Goal: Task Accomplishment & Management: Use online tool/utility

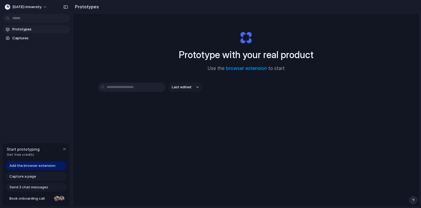
click at [42, 164] on span "Add the browser extension" at bounding box center [32, 165] width 46 height 5
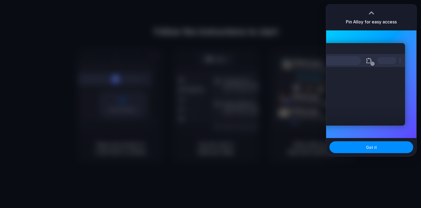
click at [395, 11] on div "Pin Alloy for easy access" at bounding box center [371, 18] width 90 height 26
click at [376, 147] on span "Got it" at bounding box center [371, 148] width 11 height 6
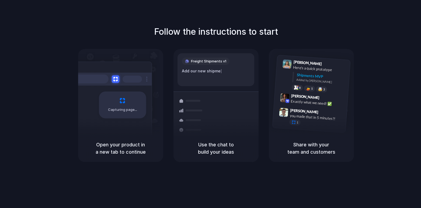
click at [257, 28] on h1 "Follow the instructions to start" at bounding box center [216, 31] width 124 height 13
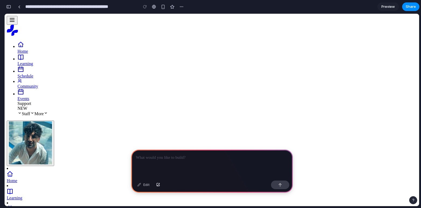
drag, startPoint x: 186, startPoint y: 103, endPoint x: 189, endPoint y: 119, distance: 16.4
click at [221, 165] on div at bounding box center [212, 164] width 162 height 29
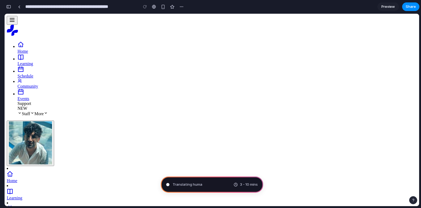
type input "**********"
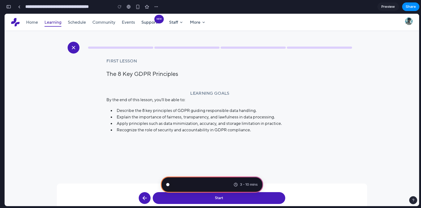
scroll to position [163, 0]
click at [219, 183] on span "Scanning for unicorn potential" at bounding box center [199, 184] width 52 height 5
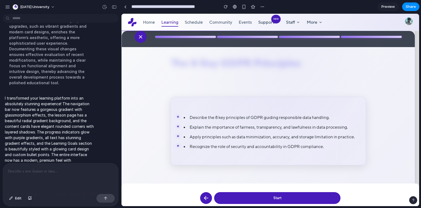
scroll to position [0, 0]
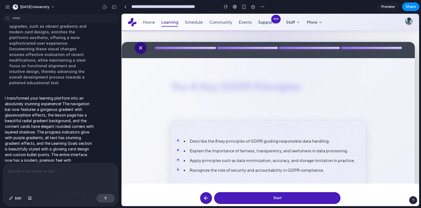
click at [143, 51] on icon at bounding box center [140, 48] width 6 height 6
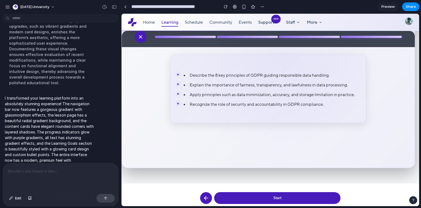
scroll to position [59, 0]
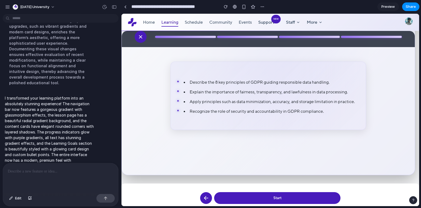
click at [71, 191] on div at bounding box center [60, 178] width 115 height 29
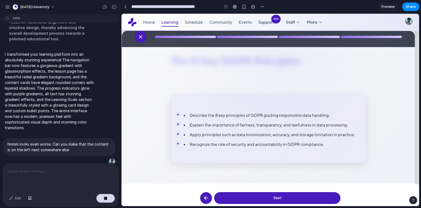
scroll to position [0, 0]
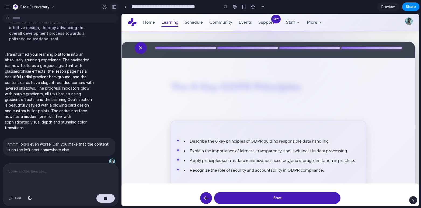
click at [116, 5] on div "button" at bounding box center [114, 7] width 5 height 4
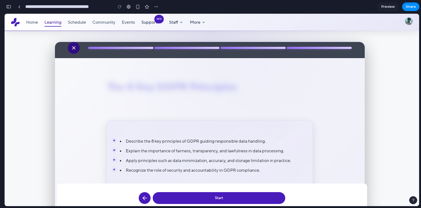
click at [75, 48] on icon at bounding box center [74, 48] width 6 height 6
click at [11, 8] on button "button" at bounding box center [8, 6] width 9 height 9
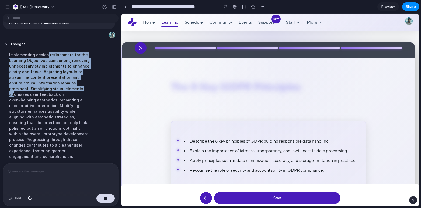
drag, startPoint x: 46, startPoint y: 51, endPoint x: 65, endPoint y: 81, distance: 35.7
click at [65, 81] on div "Implementing design refinements for the Learning Objectives component, removing…" at bounding box center [50, 106] width 90 height 114
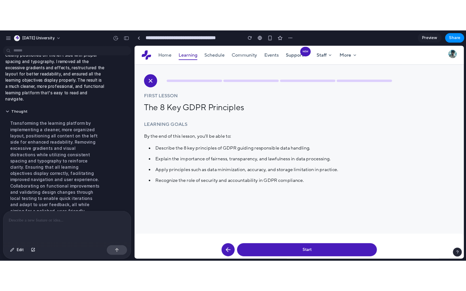
scroll to position [95, 0]
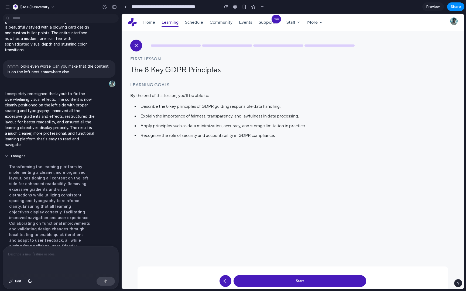
click at [111, 10] on div at bounding box center [109, 7] width 18 height 9
click at [114, 10] on button "button" at bounding box center [114, 7] width 9 height 9
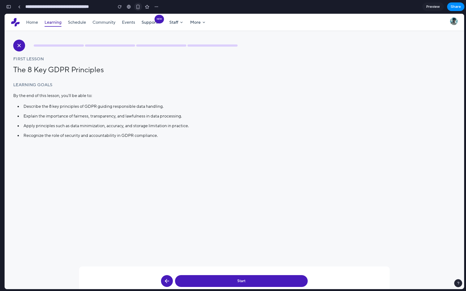
click at [139, 6] on div "button" at bounding box center [138, 7] width 5 height 5
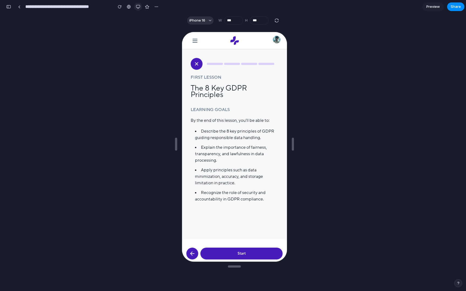
click at [137, 7] on div "button" at bounding box center [138, 7] width 4 height 4
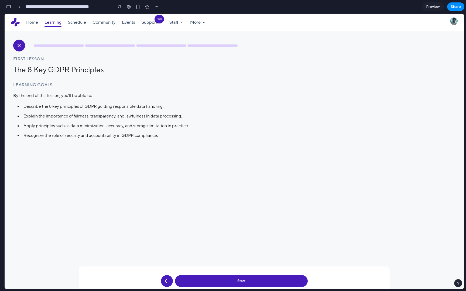
click at [273, 208] on button "Start" at bounding box center [241, 281] width 133 height 12
click at [68, 44] on div at bounding box center [125, 48] width 224 height 16
click at [18, 45] on icon at bounding box center [19, 45] width 6 height 6
click at [20, 7] on div at bounding box center [19, 6] width 2 height 3
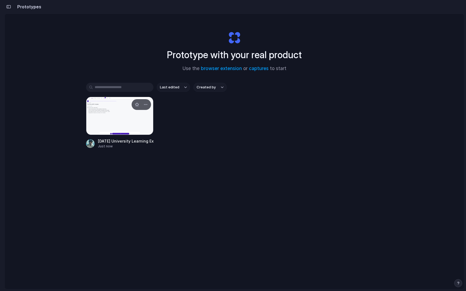
click at [133, 115] on div at bounding box center [119, 116] width 67 height 38
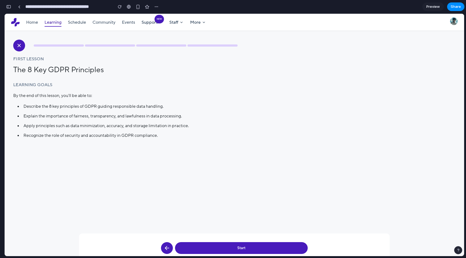
click at [9, 11] on button "button" at bounding box center [8, 6] width 9 height 9
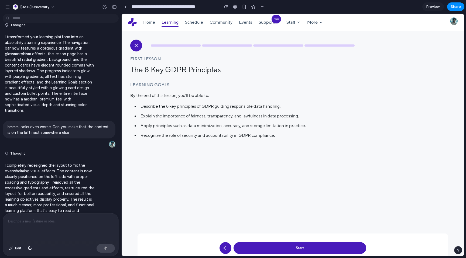
click at [53, 208] on div at bounding box center [60, 228] width 115 height 29
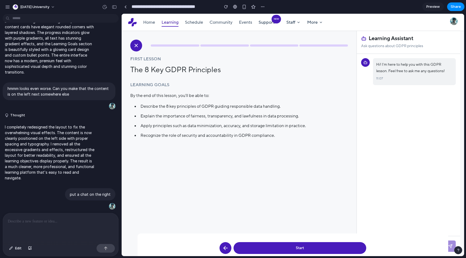
scroll to position [245, 0]
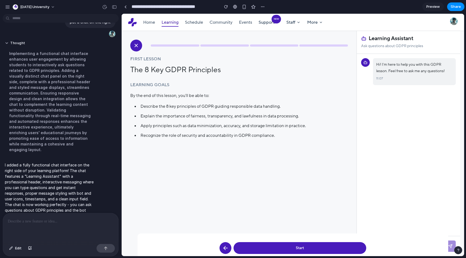
click at [79, 208] on div at bounding box center [60, 228] width 115 height 29
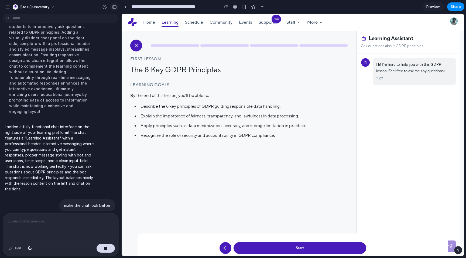
click at [113, 7] on div "button" at bounding box center [114, 7] width 5 height 4
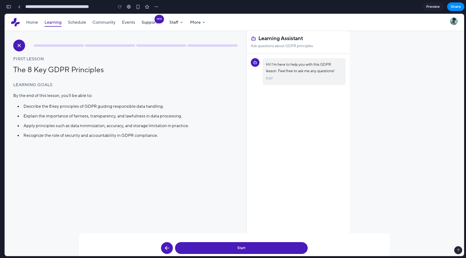
scroll to position [487, 0]
